Goal: Information Seeking & Learning: Learn about a topic

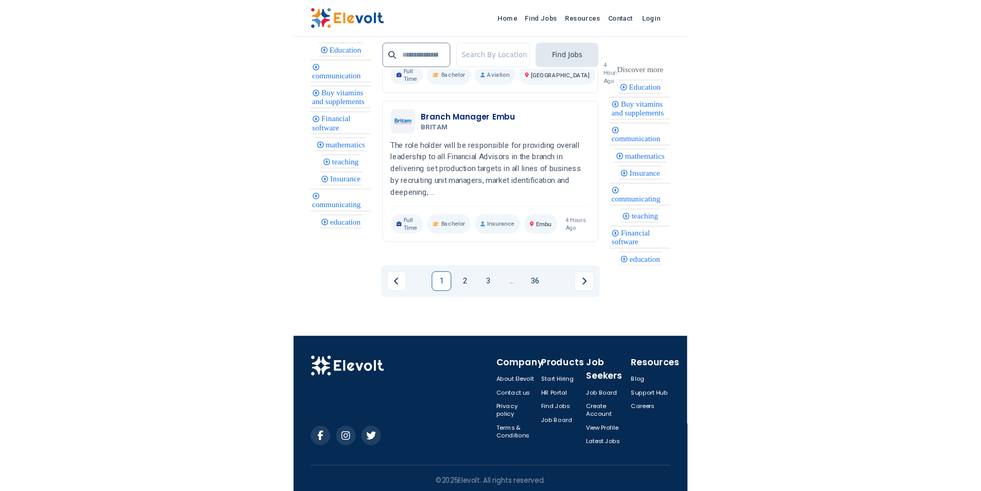
scroll to position [2427, 0]
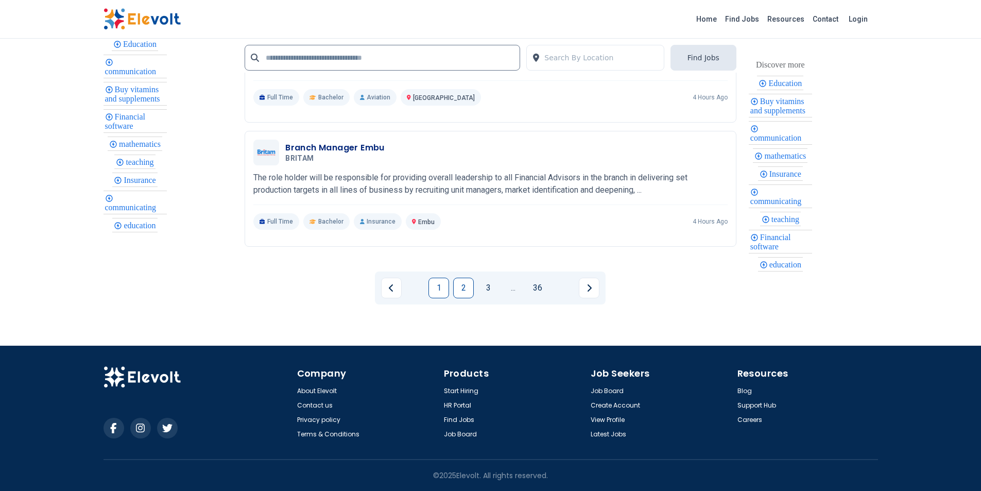
click at [414, 290] on link "2" at bounding box center [463, 287] width 21 height 21
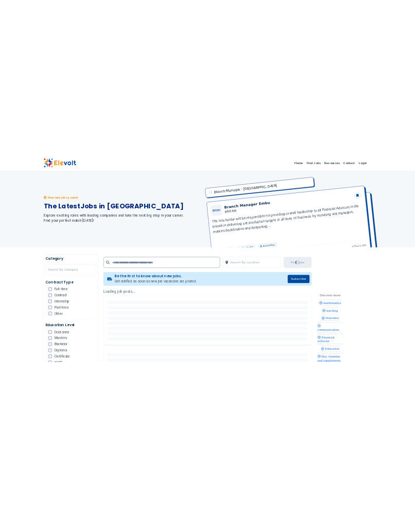
scroll to position [0, 0]
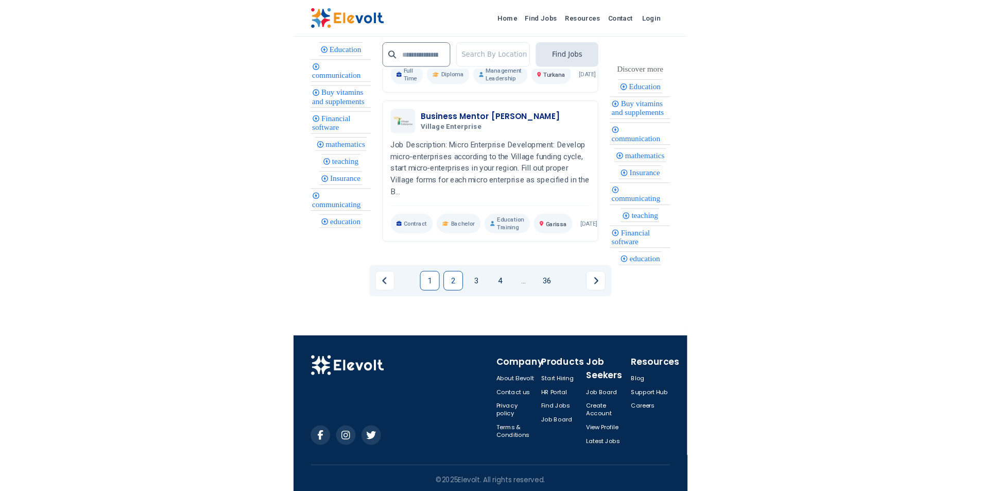
scroll to position [2203, 0]
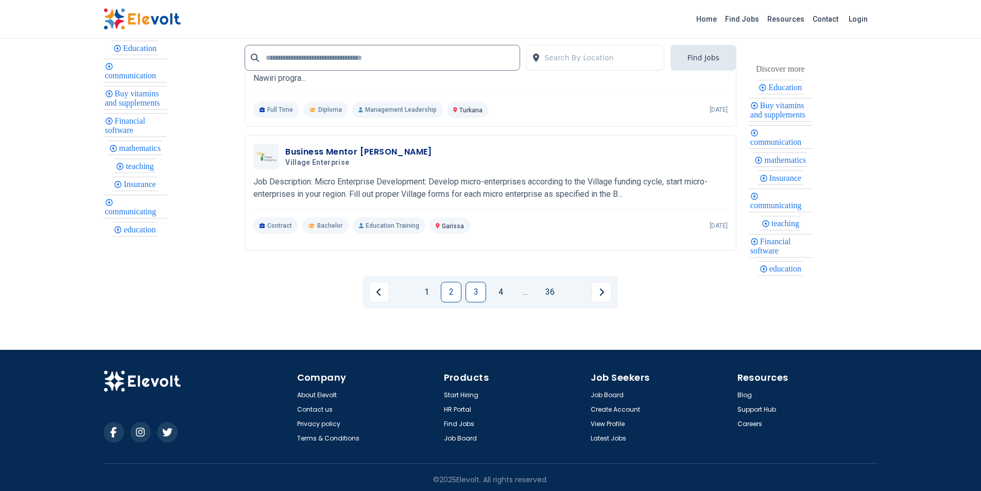
click at [414, 288] on link "3" at bounding box center [475, 292] width 21 height 21
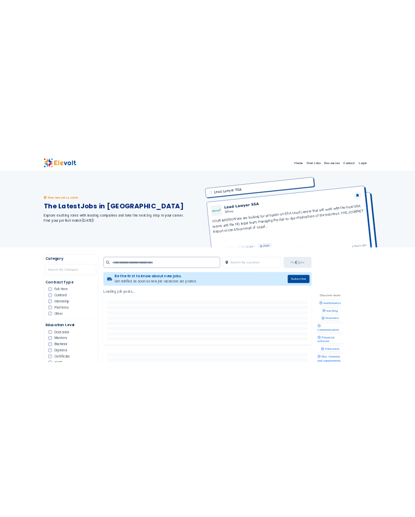
scroll to position [0, 0]
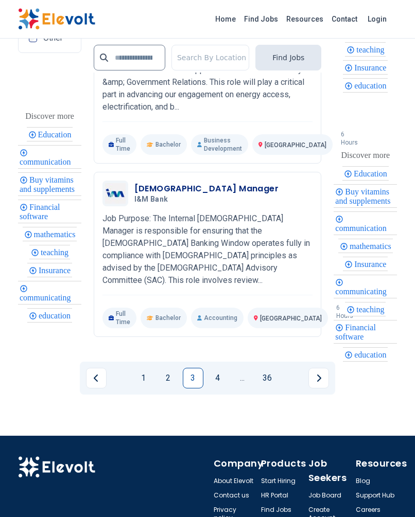
scroll to position [2585, 0]
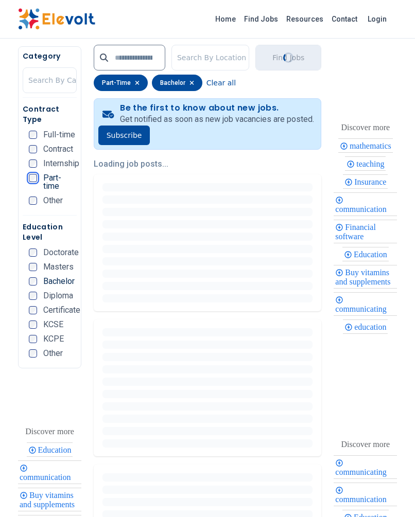
scroll to position [206, 0]
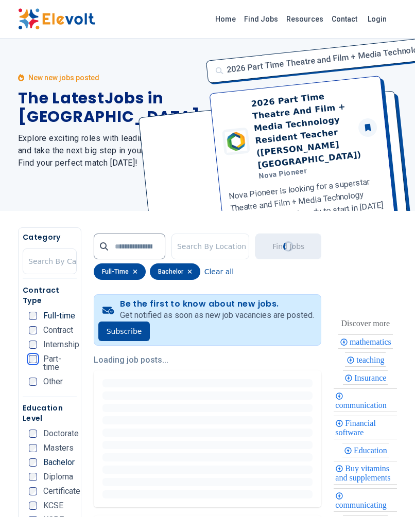
scroll to position [257, 0]
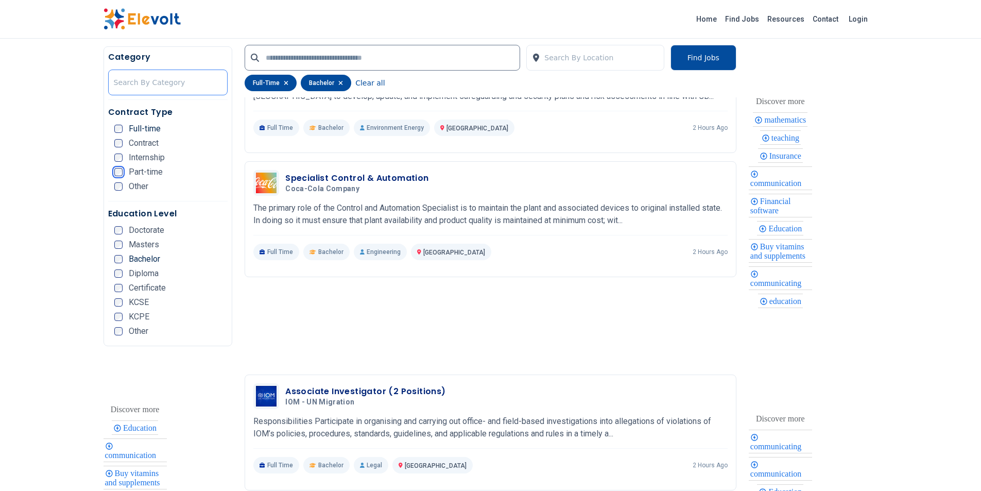
scroll to position [618, 0]
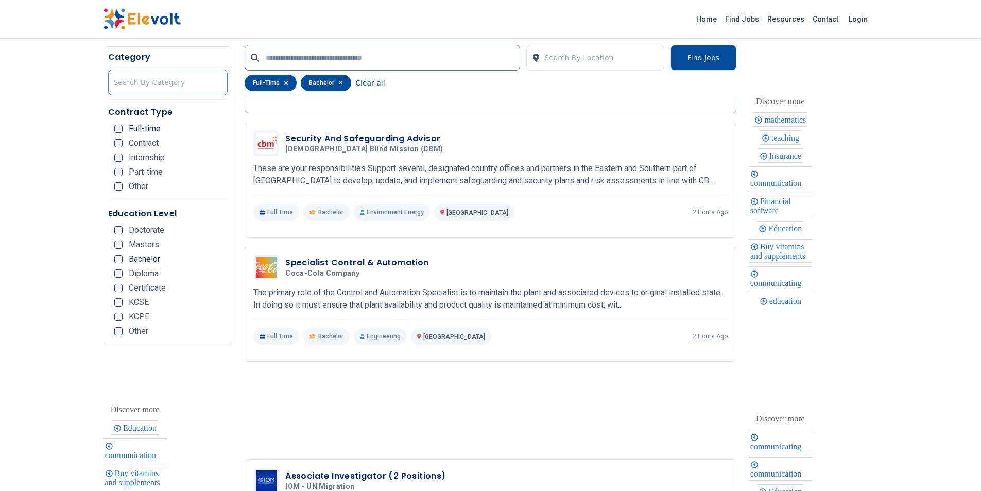
click at [151, 80] on div at bounding box center [168, 82] width 109 height 21
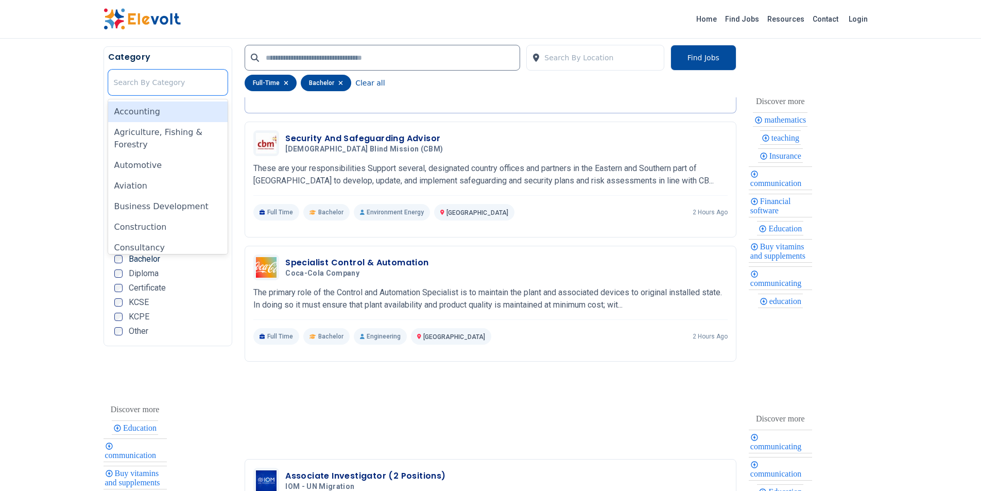
click at [142, 114] on div "Accounting" at bounding box center [168, 111] width 120 height 21
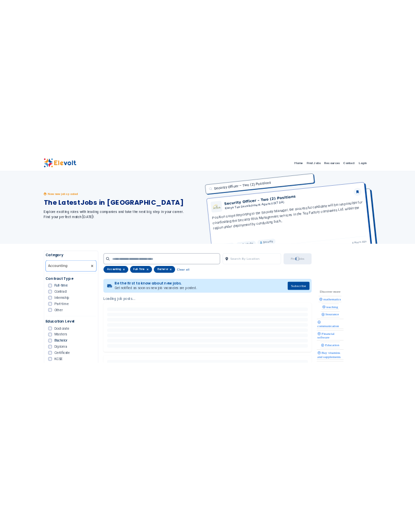
scroll to position [0, 0]
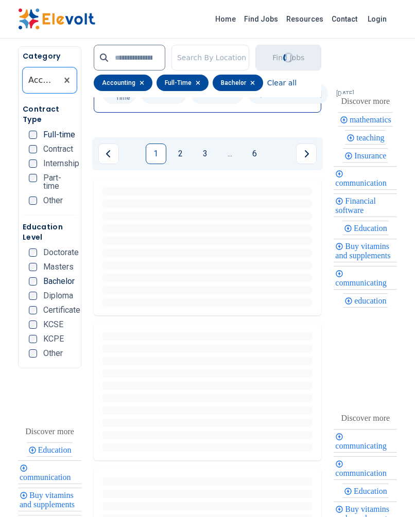
scroll to position [2806, 0]
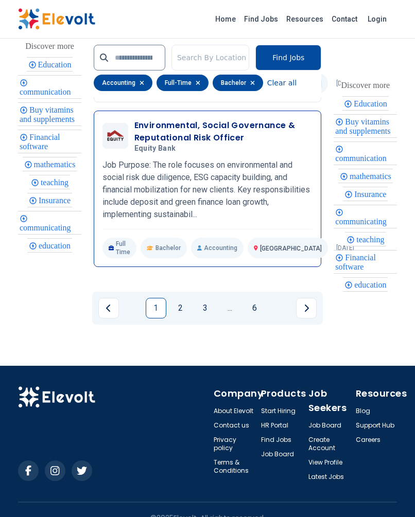
click at [184, 144] on h5 "Equity Bank" at bounding box center [221, 148] width 175 height 9
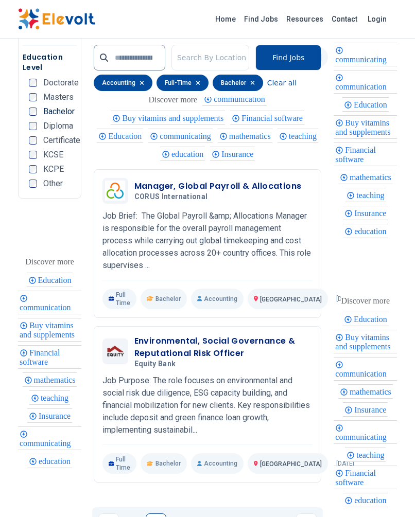
scroll to position [2497, 0]
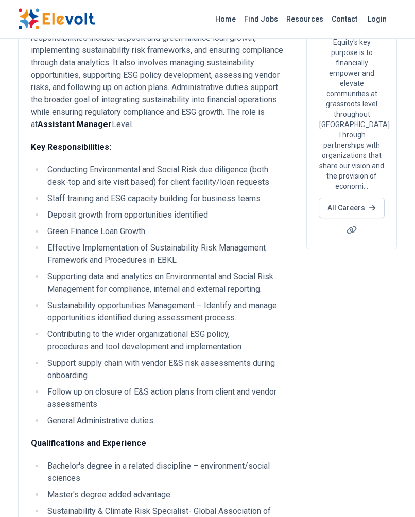
scroll to position [154, 0]
